Goal: Download file/media

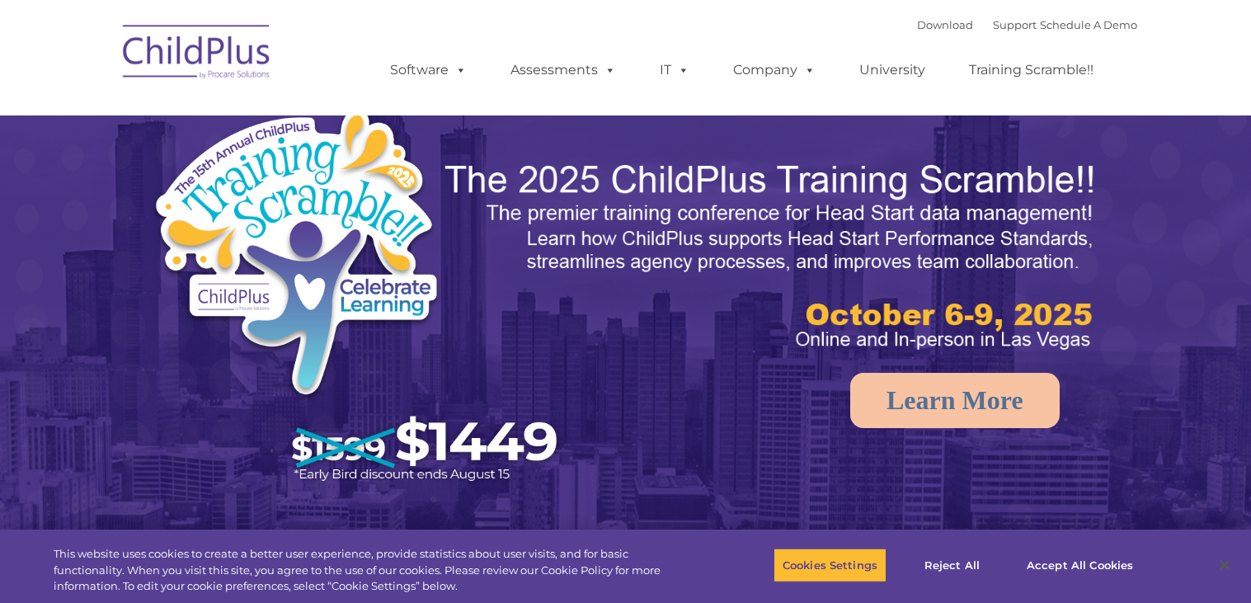
select select "MEDIUM"
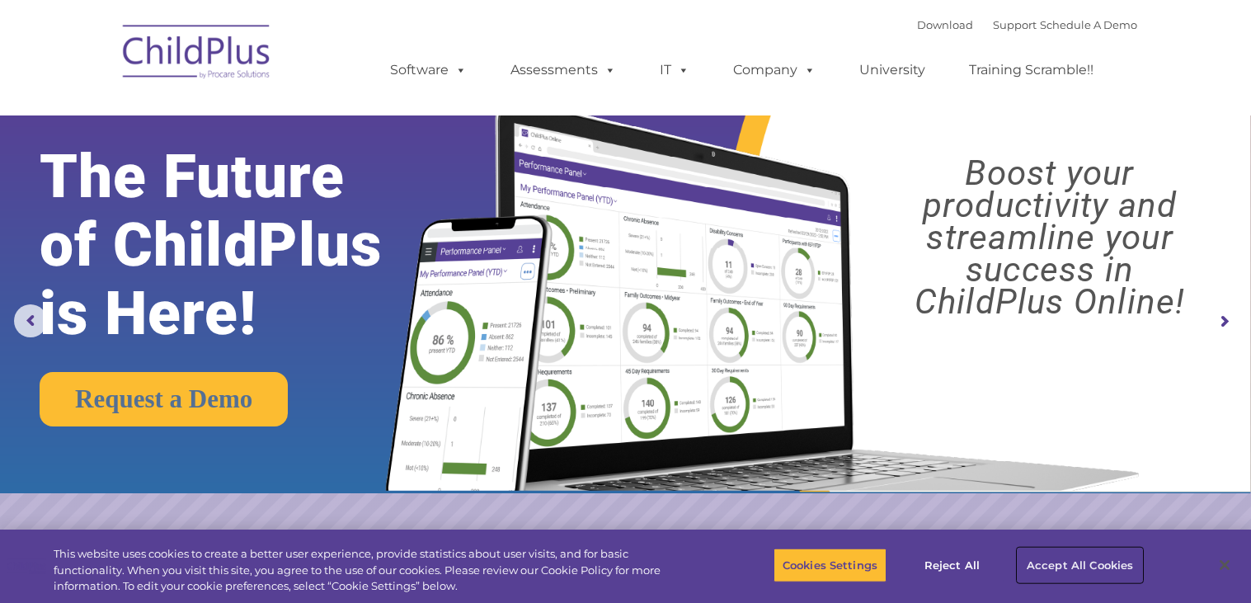
click at [1040, 562] on button "Accept All Cookies" at bounding box center [1080, 565] width 125 height 35
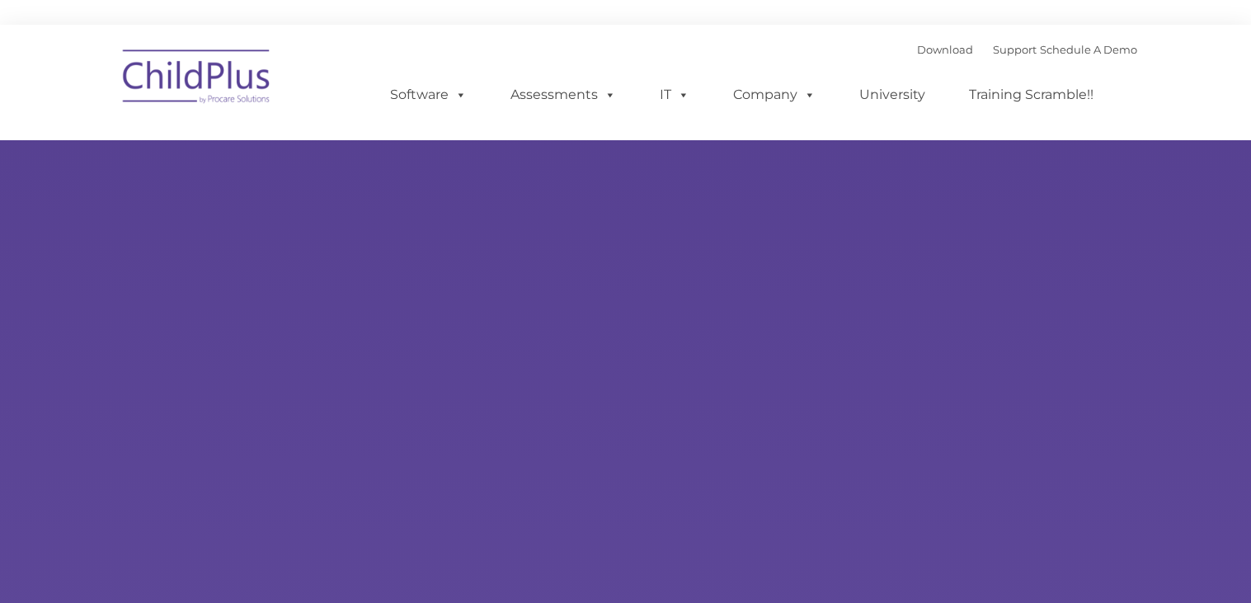
type input ""
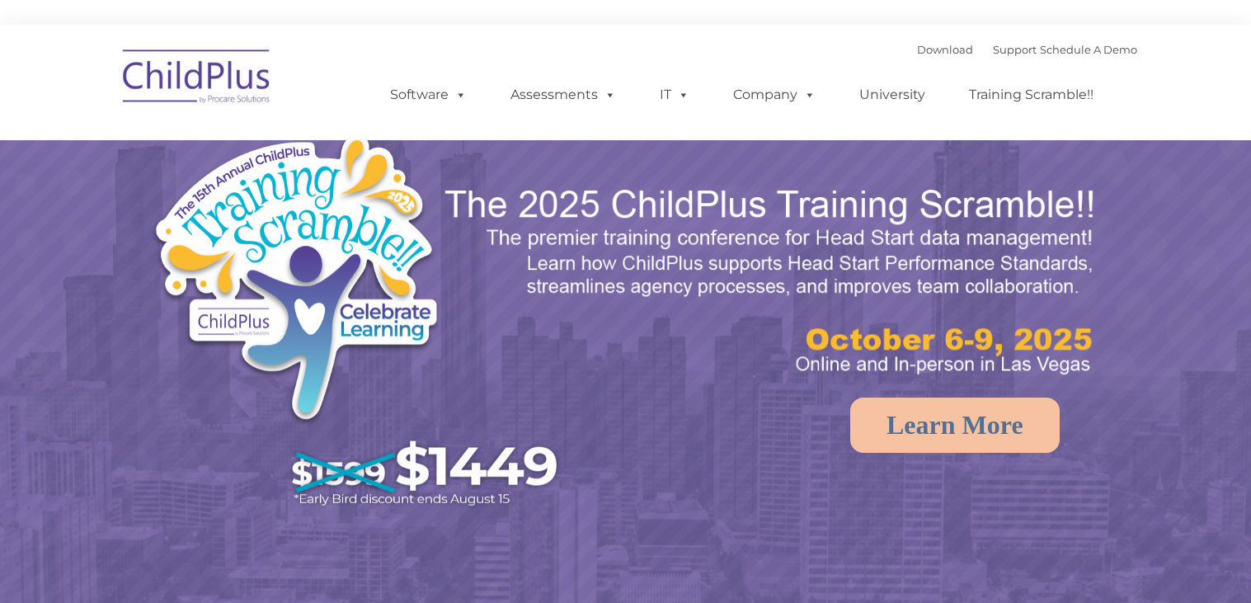
select select "MEDIUM"
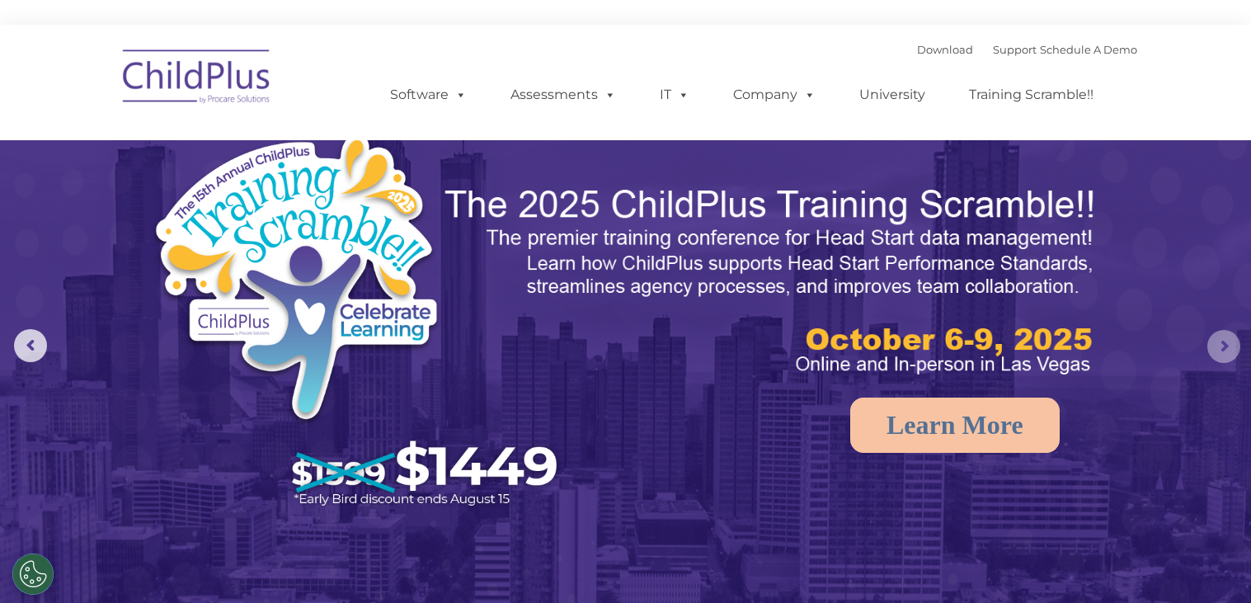
click at [1225, 355] on rs-arrow at bounding box center [1223, 346] width 33 height 33
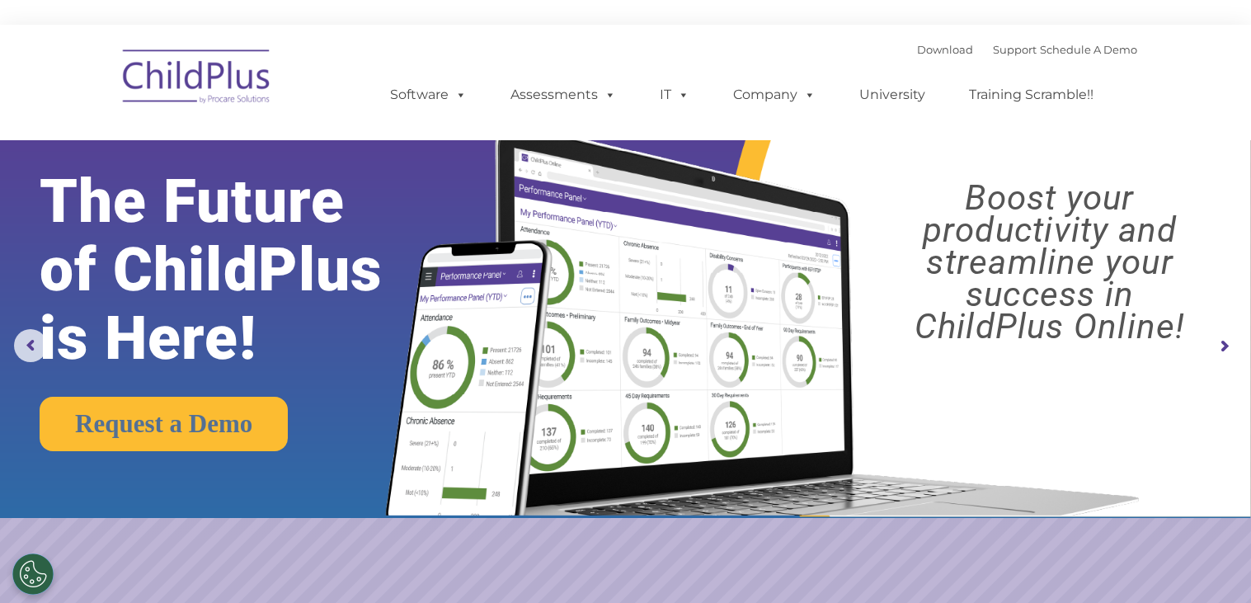
click at [1225, 355] on rs-arrow at bounding box center [1223, 346] width 33 height 33
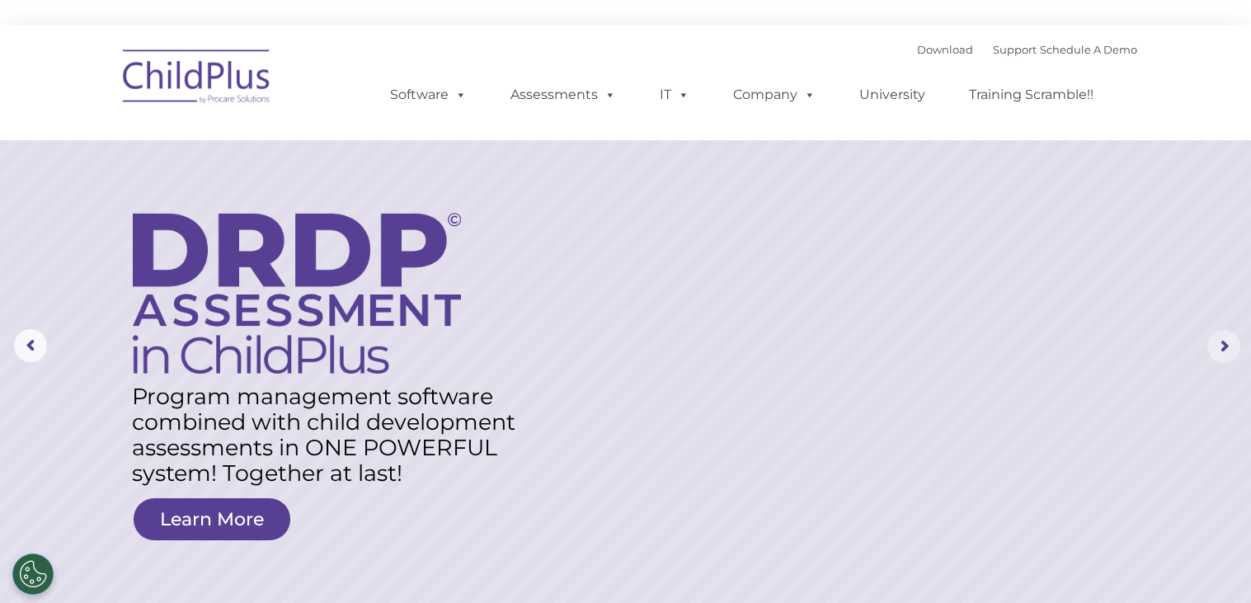
click at [1225, 355] on rs-arrow at bounding box center [1223, 346] width 33 height 33
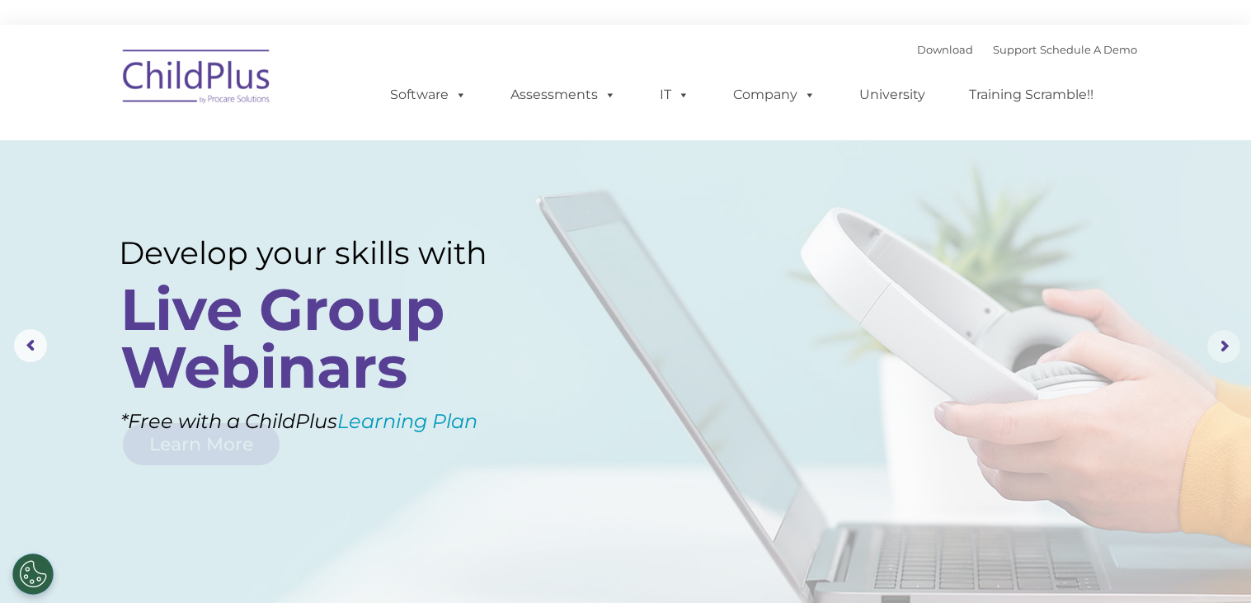
click at [1225, 355] on rs-arrow at bounding box center [1223, 346] width 33 height 33
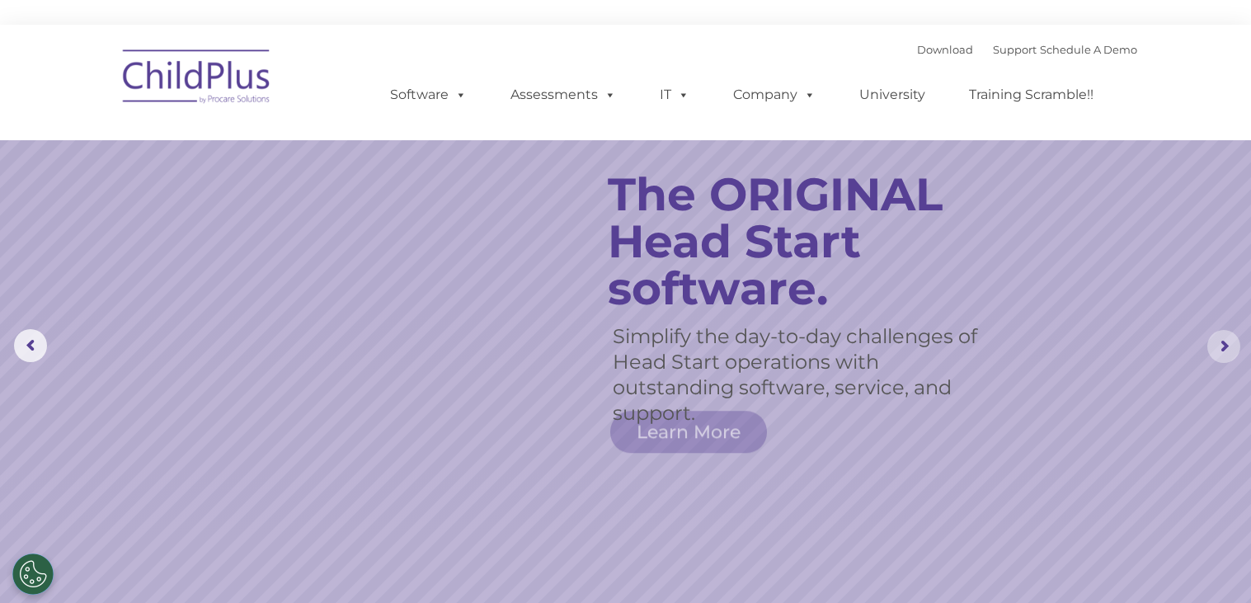
click at [1225, 355] on rs-arrow at bounding box center [1223, 346] width 33 height 33
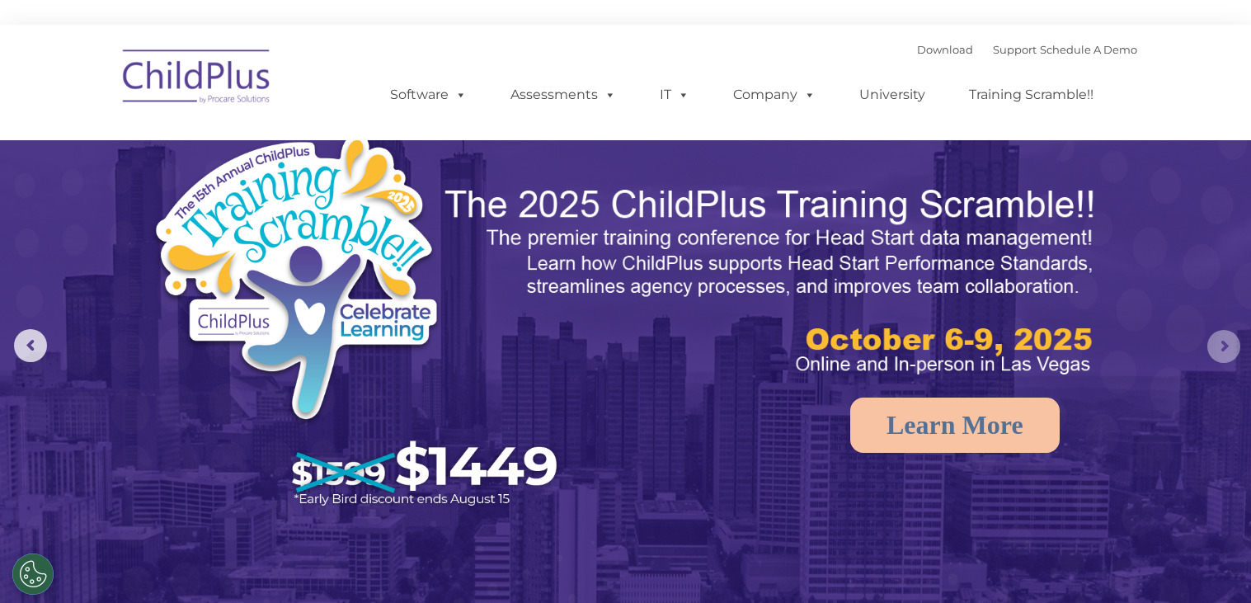
click at [1225, 355] on rs-arrow at bounding box center [1223, 346] width 33 height 33
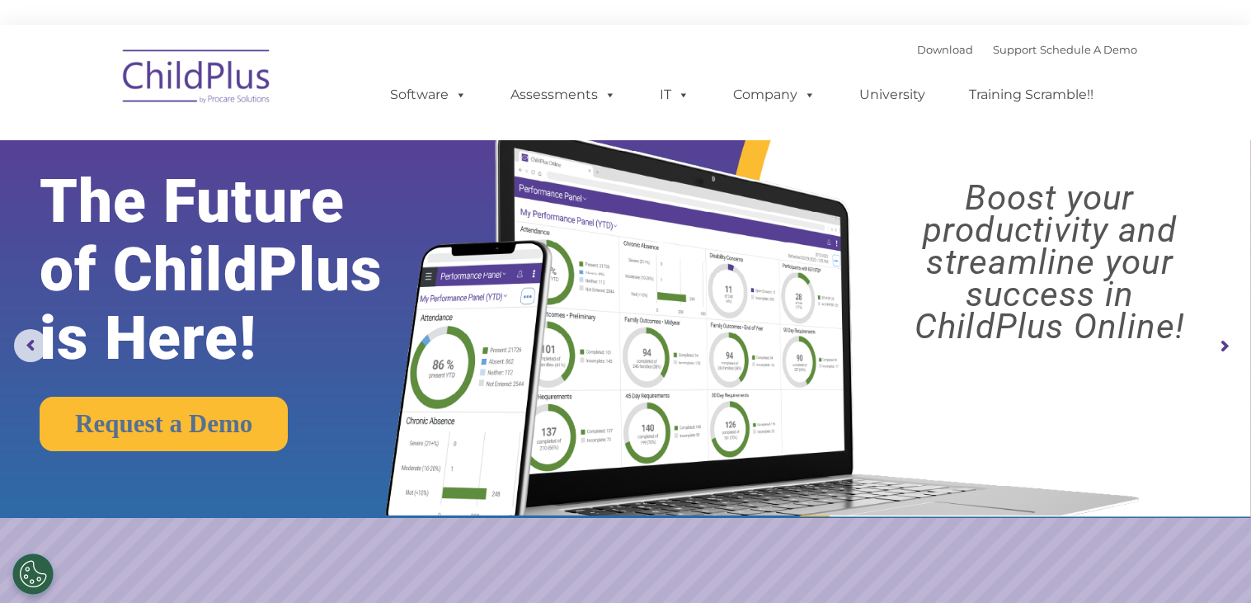
click at [1225, 355] on rs-arrow at bounding box center [1223, 346] width 33 height 33
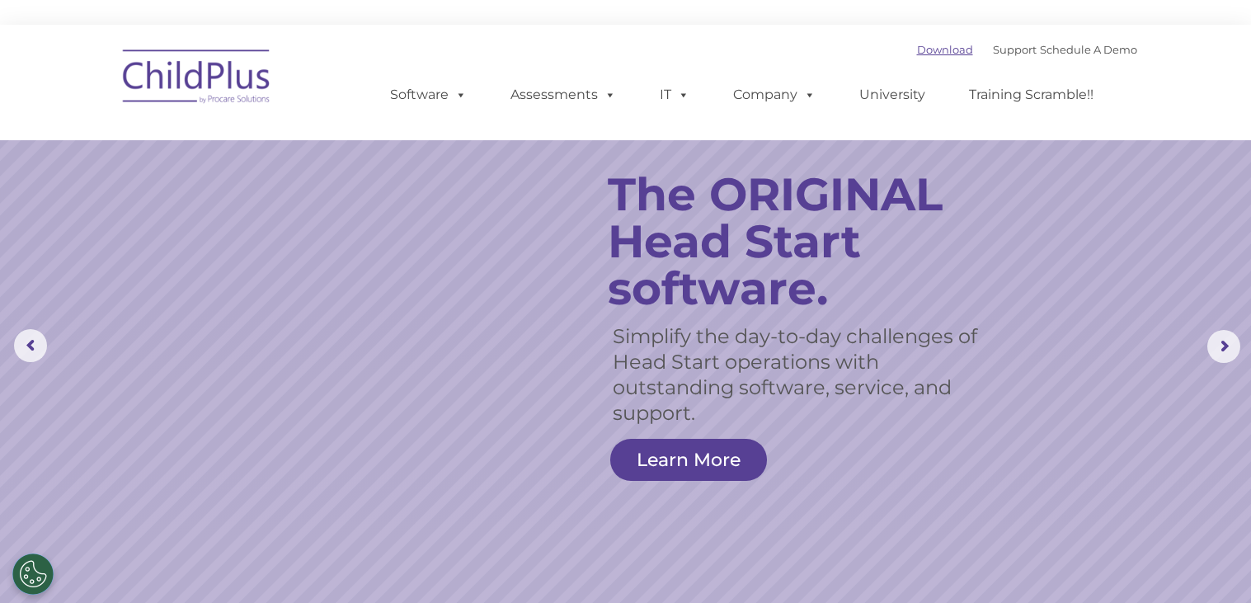
click at [917, 54] on link "Download" at bounding box center [945, 49] width 56 height 13
